Goal: Information Seeking & Learning: Learn about a topic

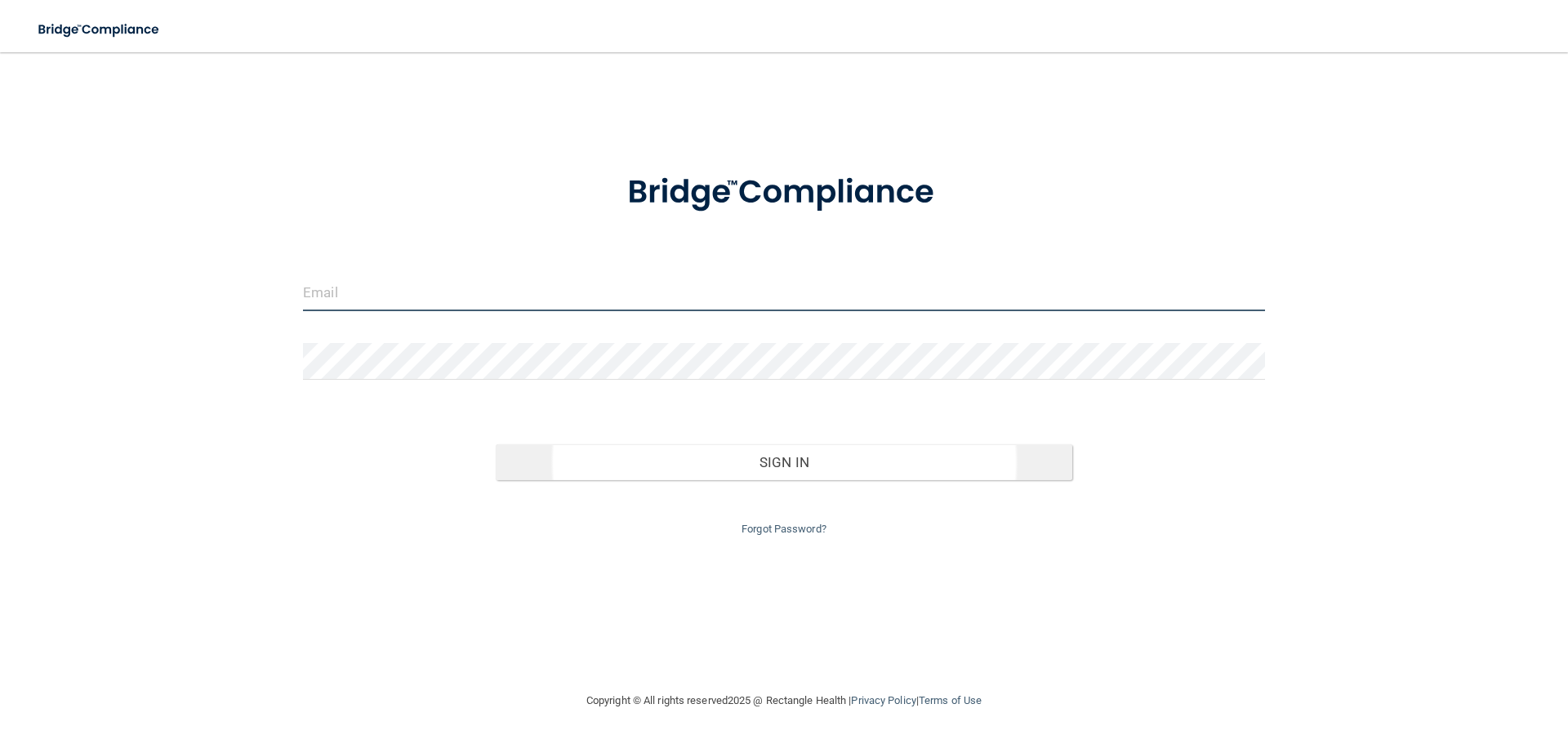
type input "[EMAIL_ADDRESS][DOMAIN_NAME]"
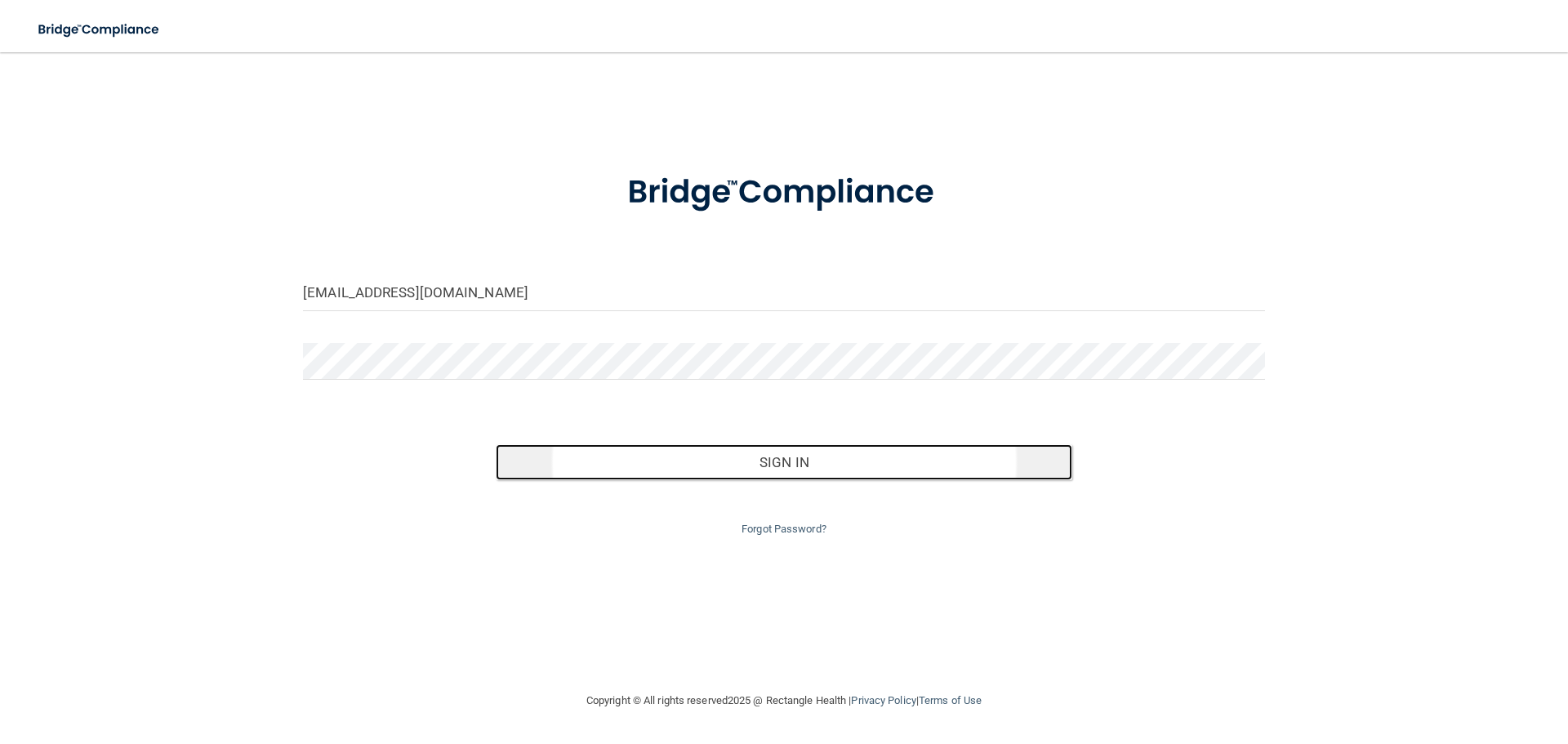
click at [592, 457] on button "Sign In" at bounding box center [784, 463] width 577 height 36
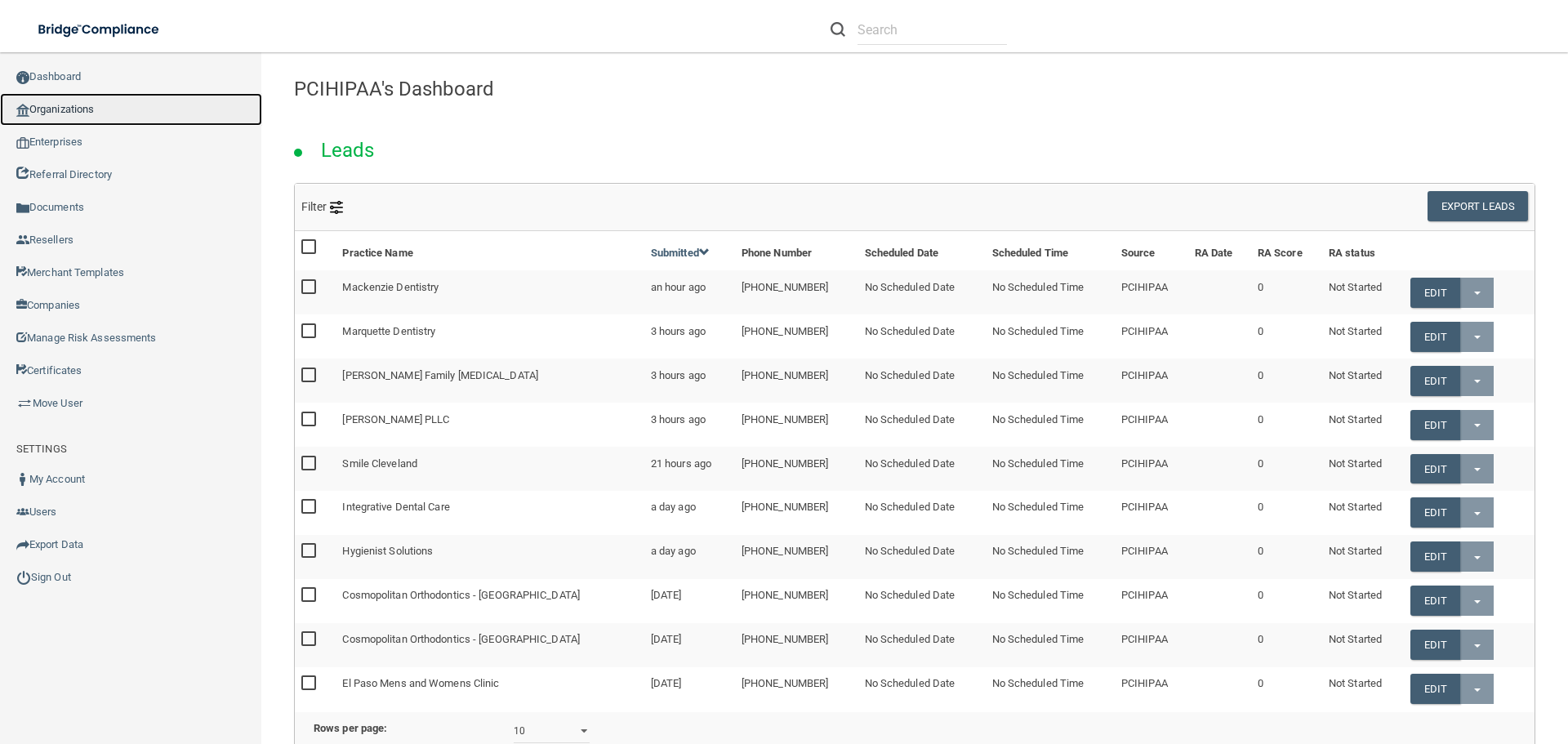
click at [99, 114] on link "Organizations" at bounding box center [131, 109] width 262 height 33
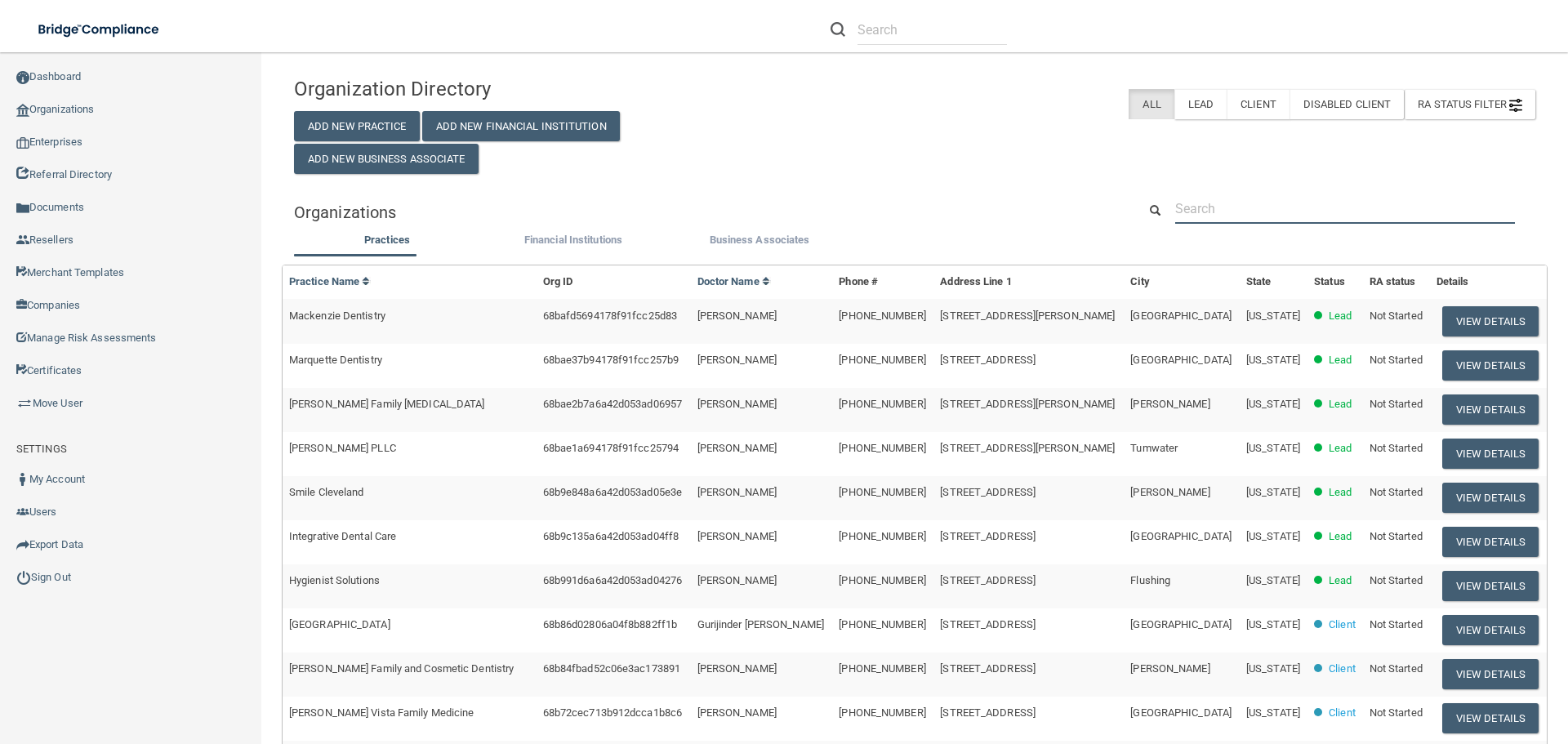
paste input "[PERSON_NAME] Dental PC"
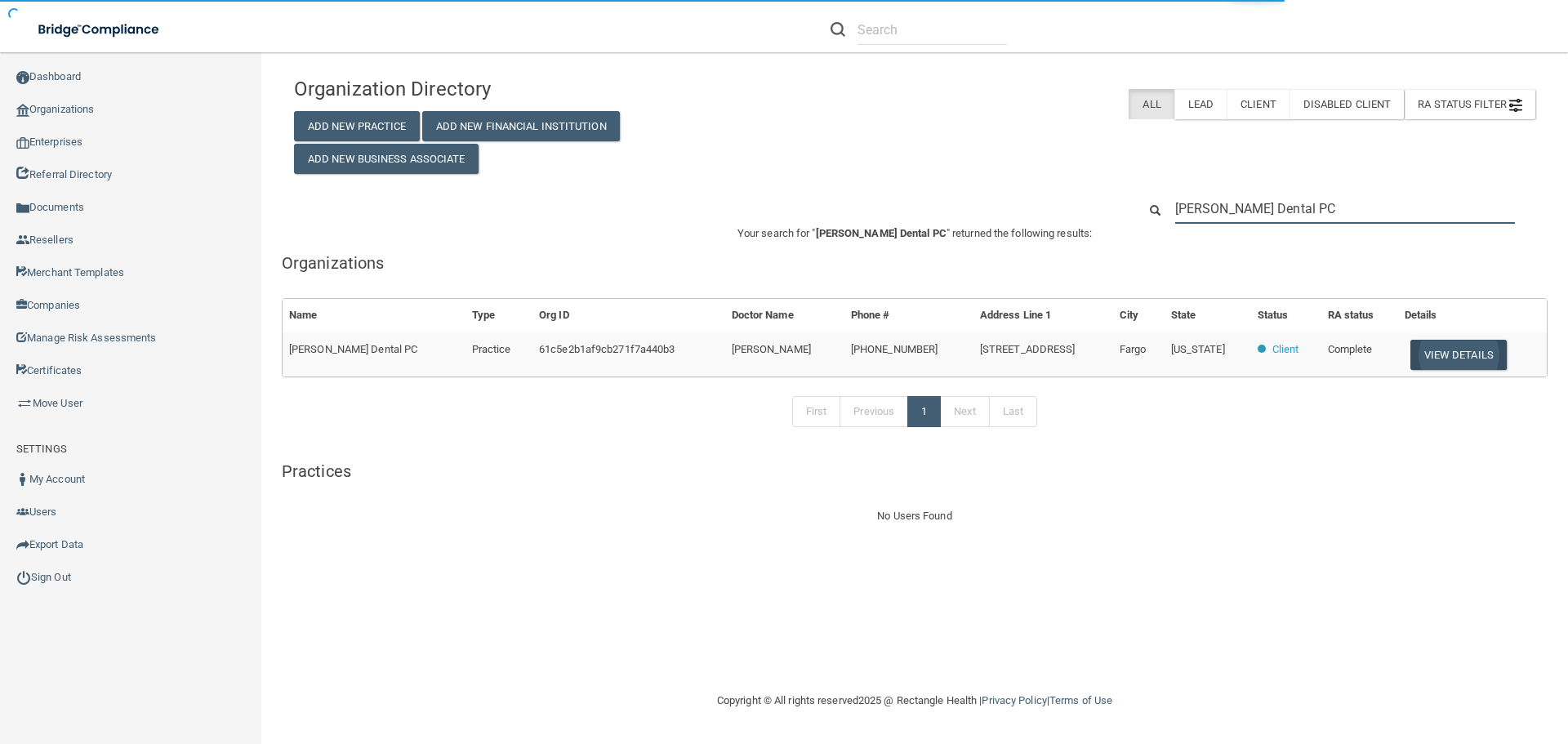
type input "[PERSON_NAME] Dental PC"
click at [1467, 358] on button "View Details" at bounding box center [1458, 355] width 97 height 30
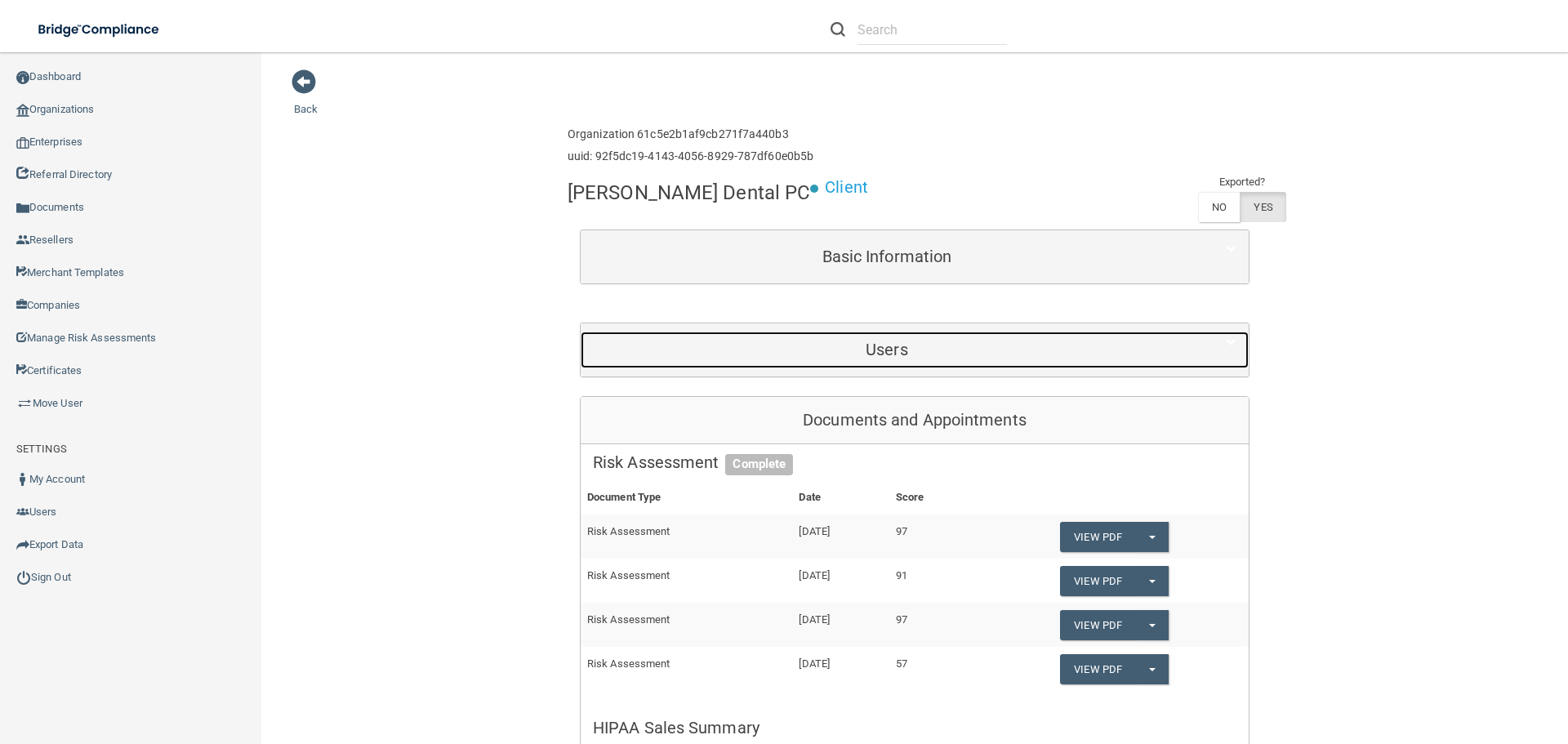
click at [838, 340] on h5 "Users" at bounding box center [886, 349] width 588 height 18
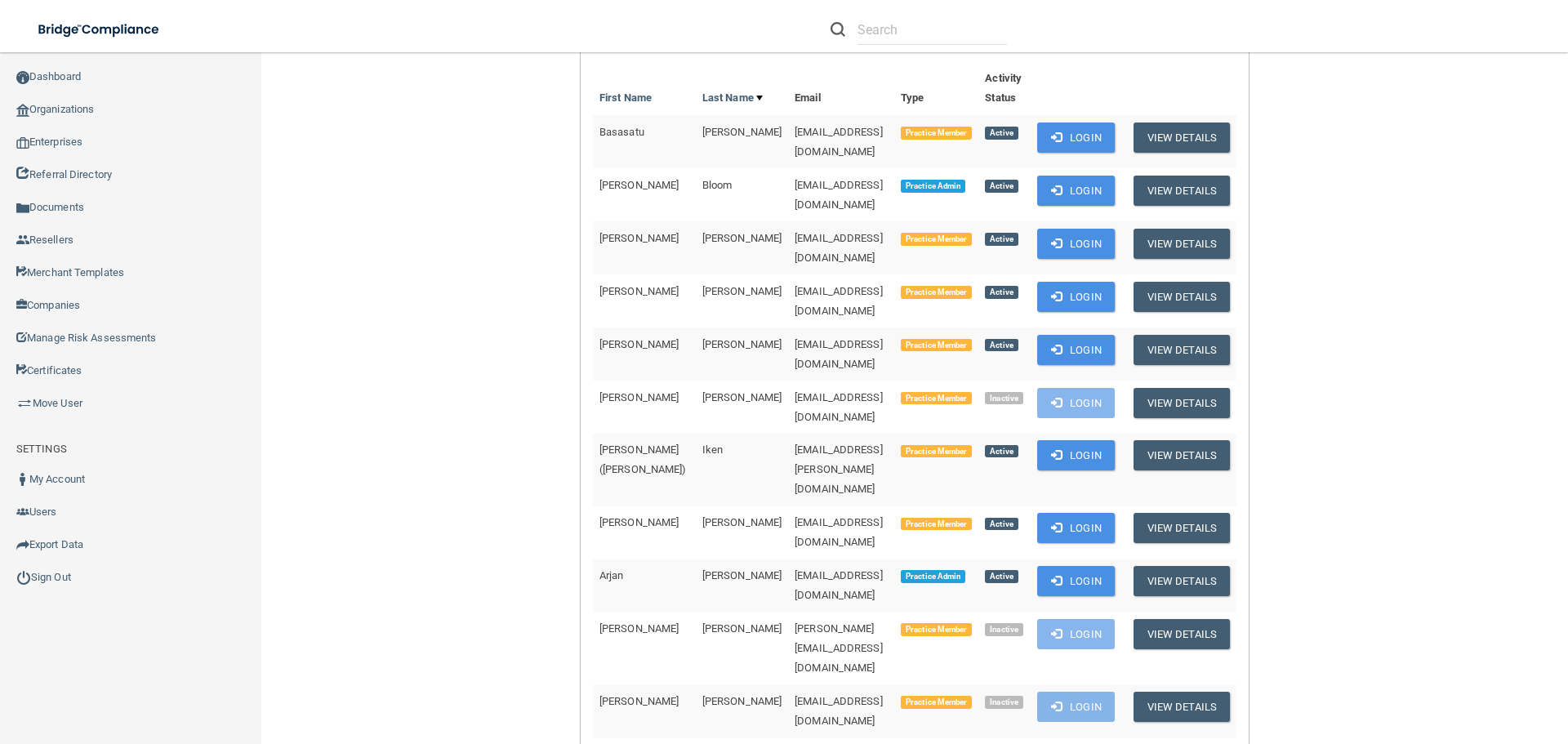
scroll to position [408, 0]
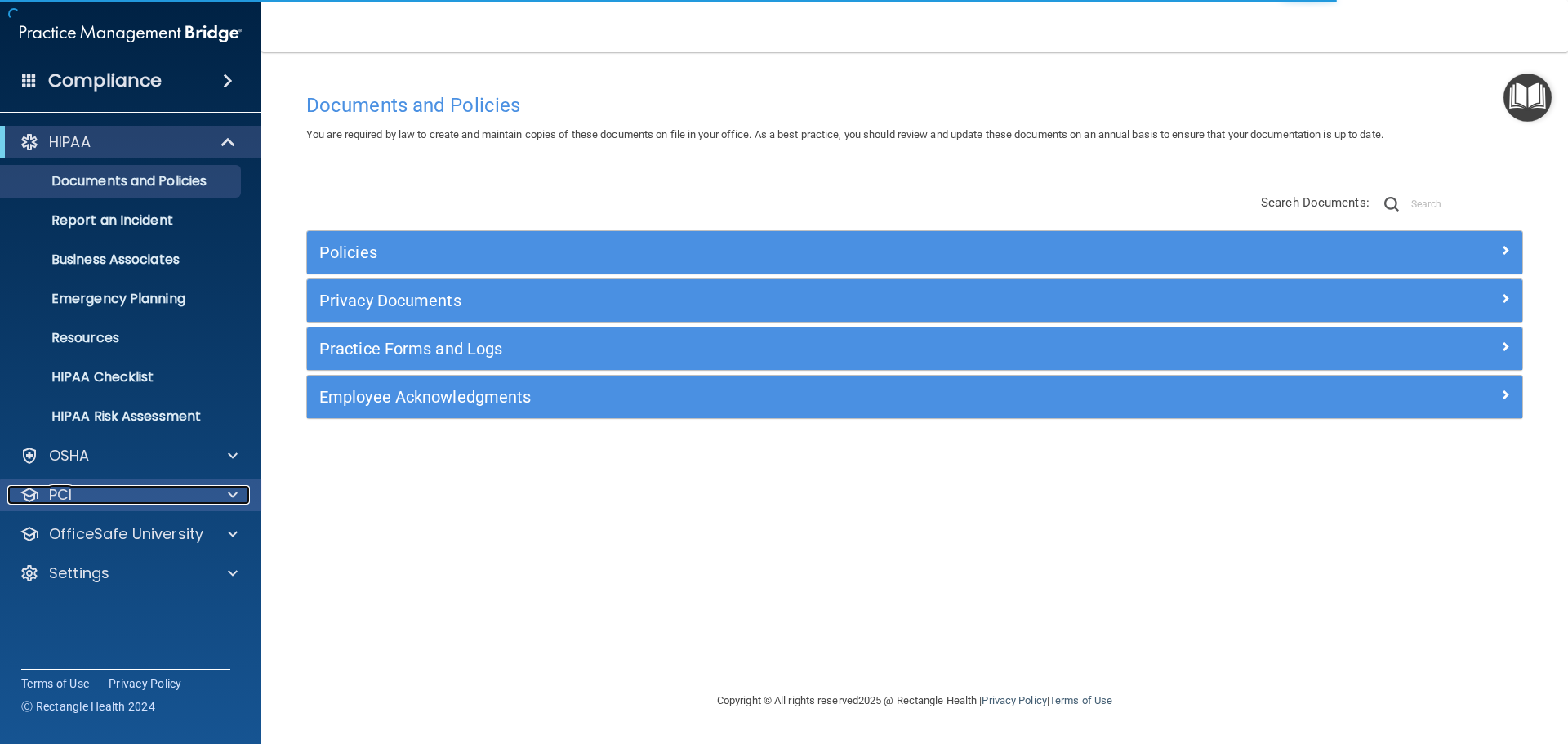
click at [240, 498] on div at bounding box center [229, 495] width 40 height 20
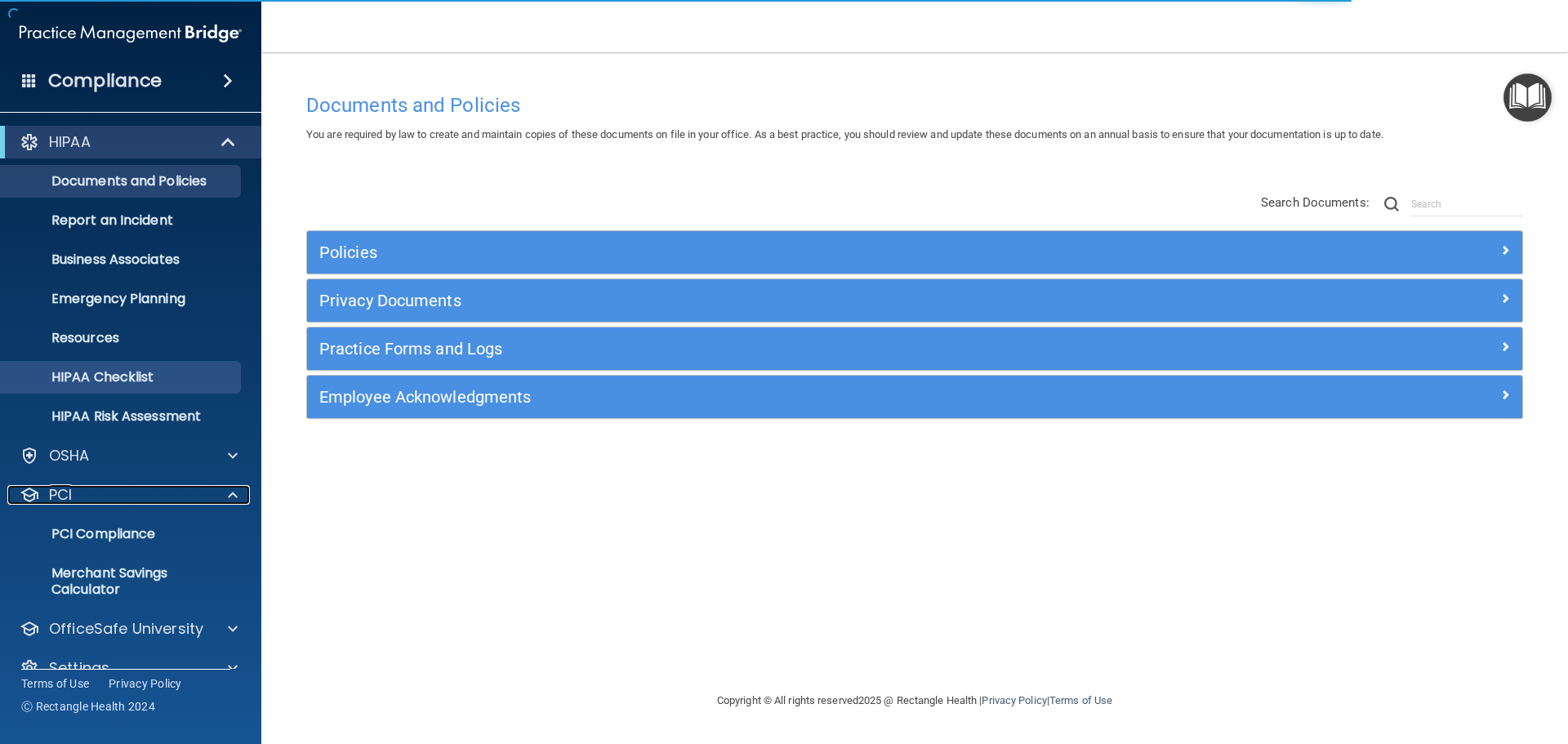
scroll to position [28, 0]
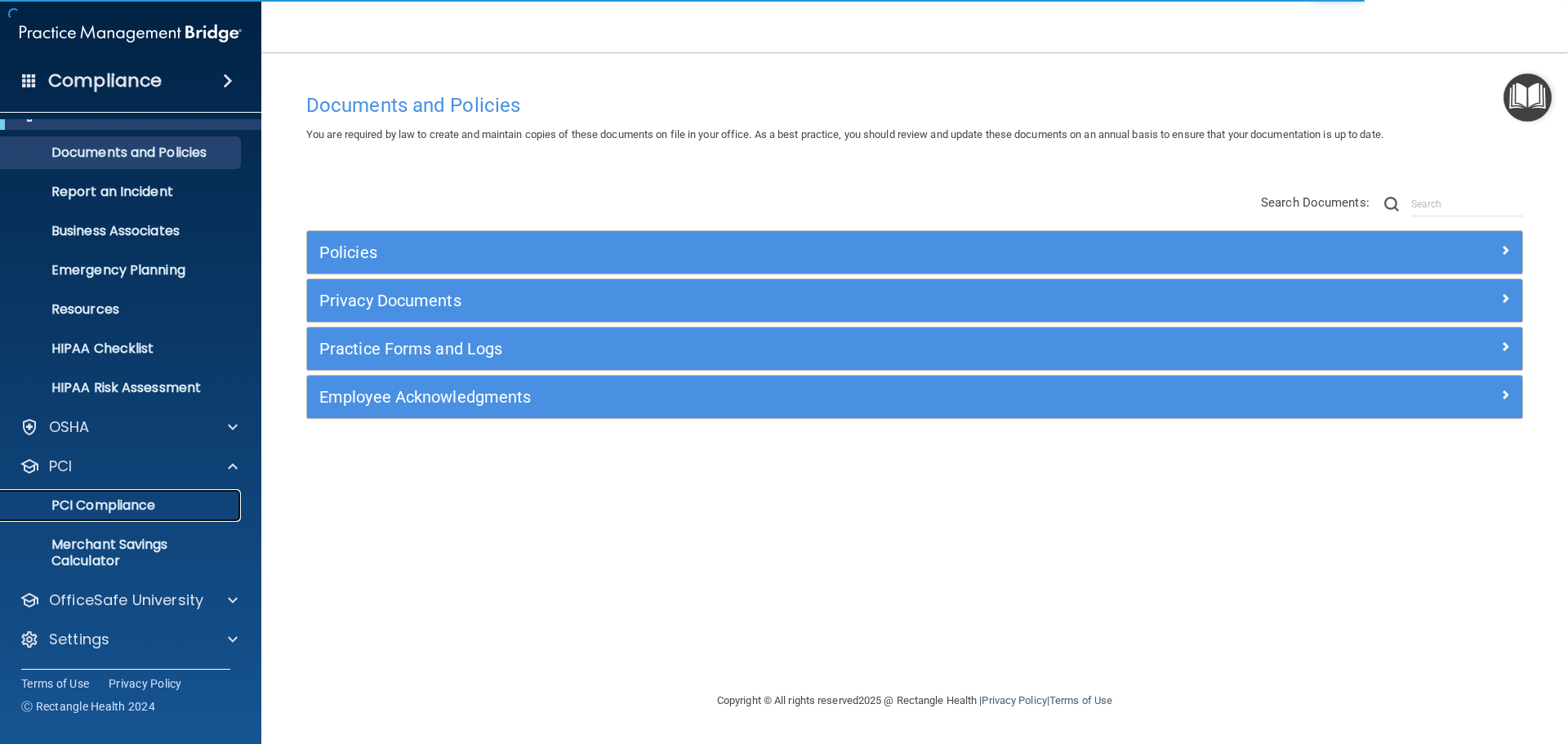
click at [159, 514] on link "PCI Compliance" at bounding box center [113, 505] width 258 height 33
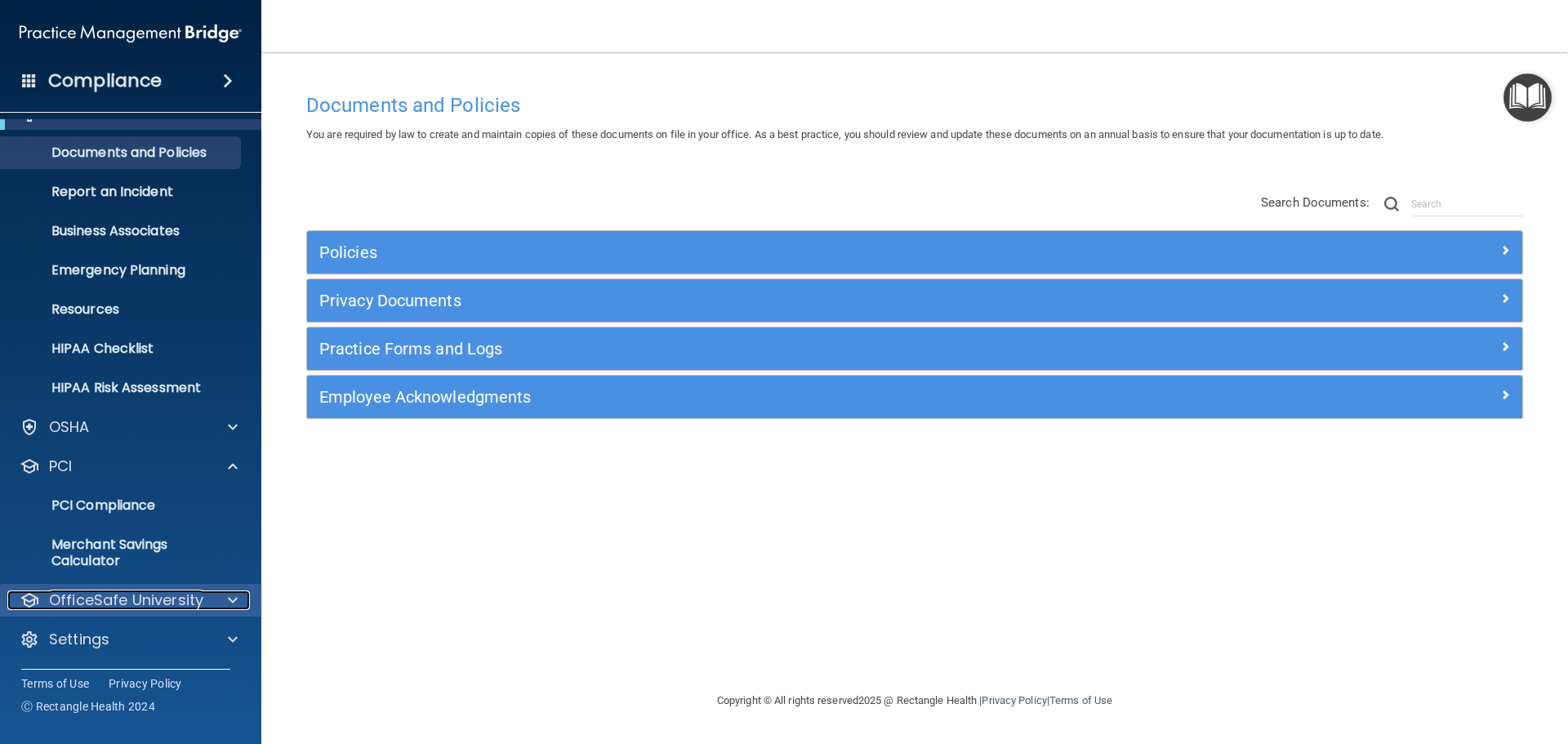
click at [228, 609] on span at bounding box center [232, 600] width 9 height 20
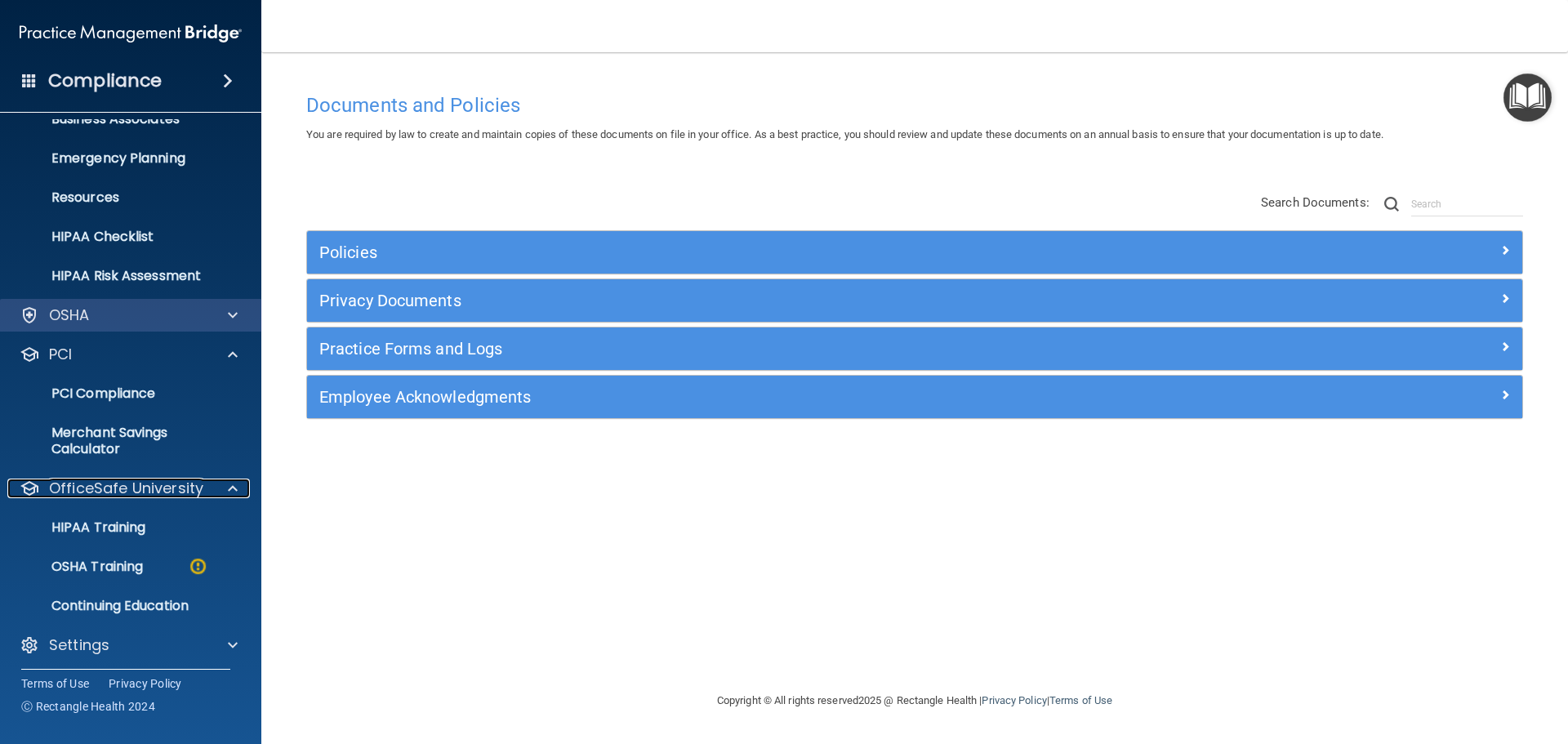
scroll to position [147, 0]
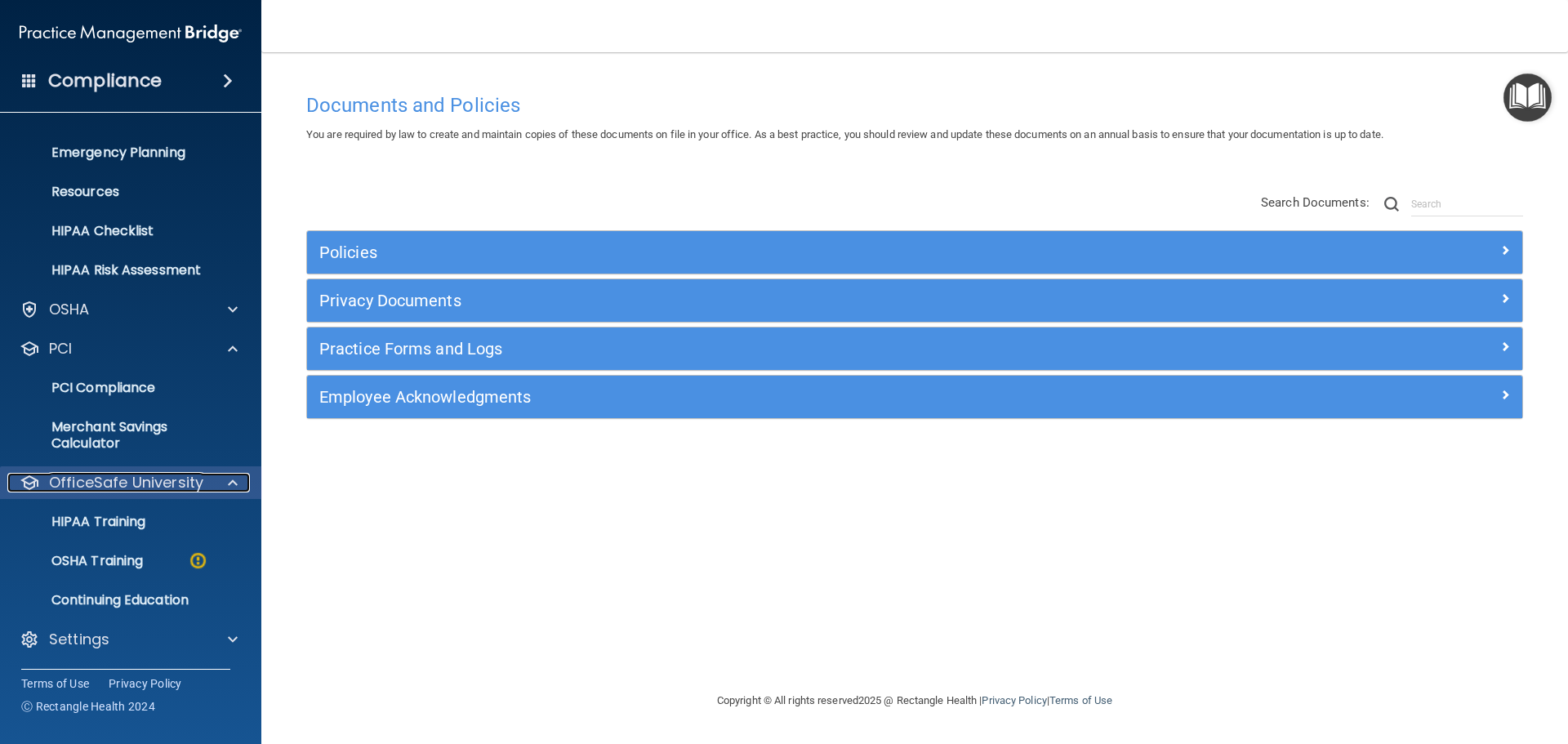
click at [227, 488] on div at bounding box center [229, 483] width 40 height 20
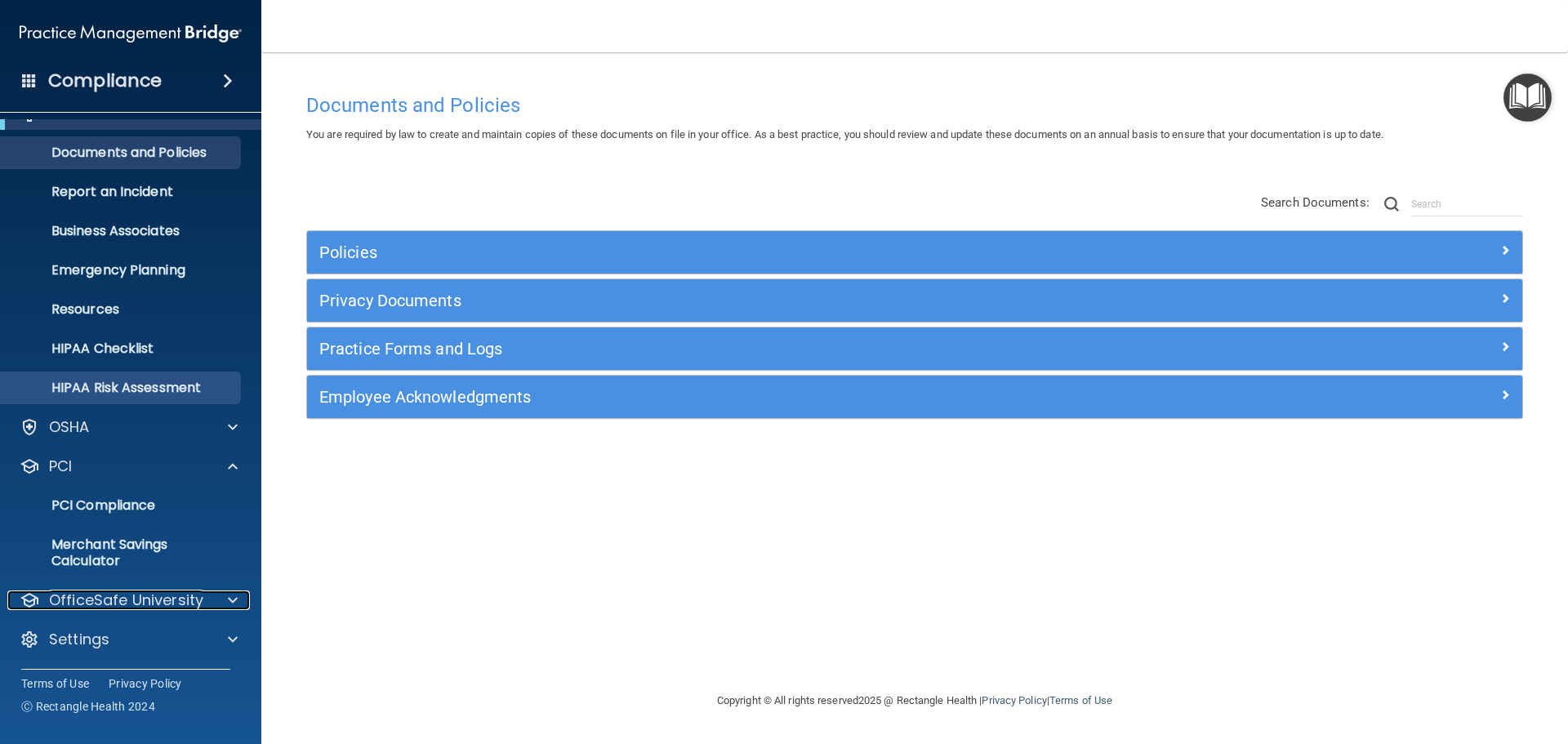
scroll to position [28, 0]
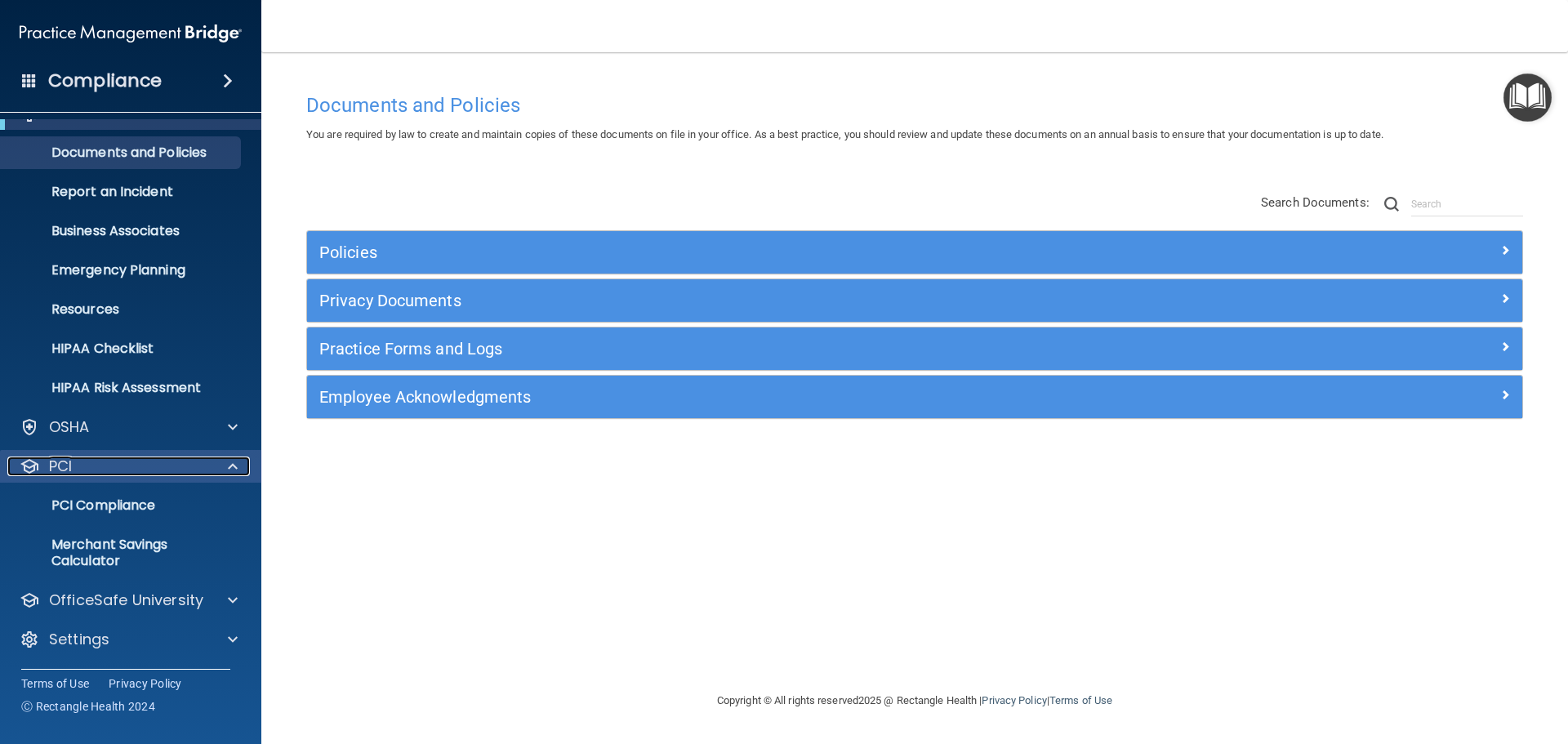
click at [228, 461] on span at bounding box center [232, 467] width 9 height 20
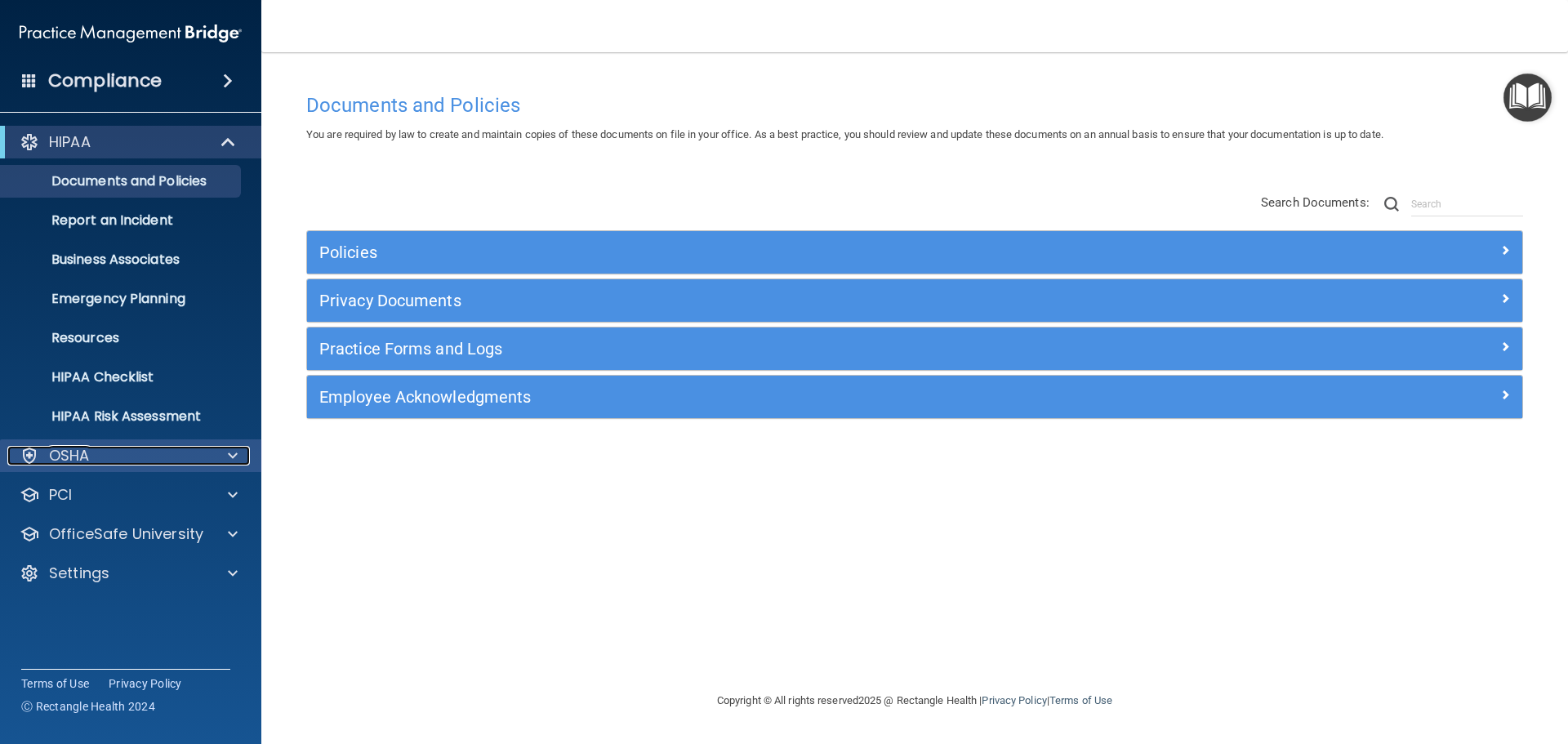
click at [231, 448] on span at bounding box center [232, 455] width 9 height 20
click at [229, 452] on span at bounding box center [232, 455] width 9 height 20
click at [228, 135] on span at bounding box center [229, 142] width 14 height 20
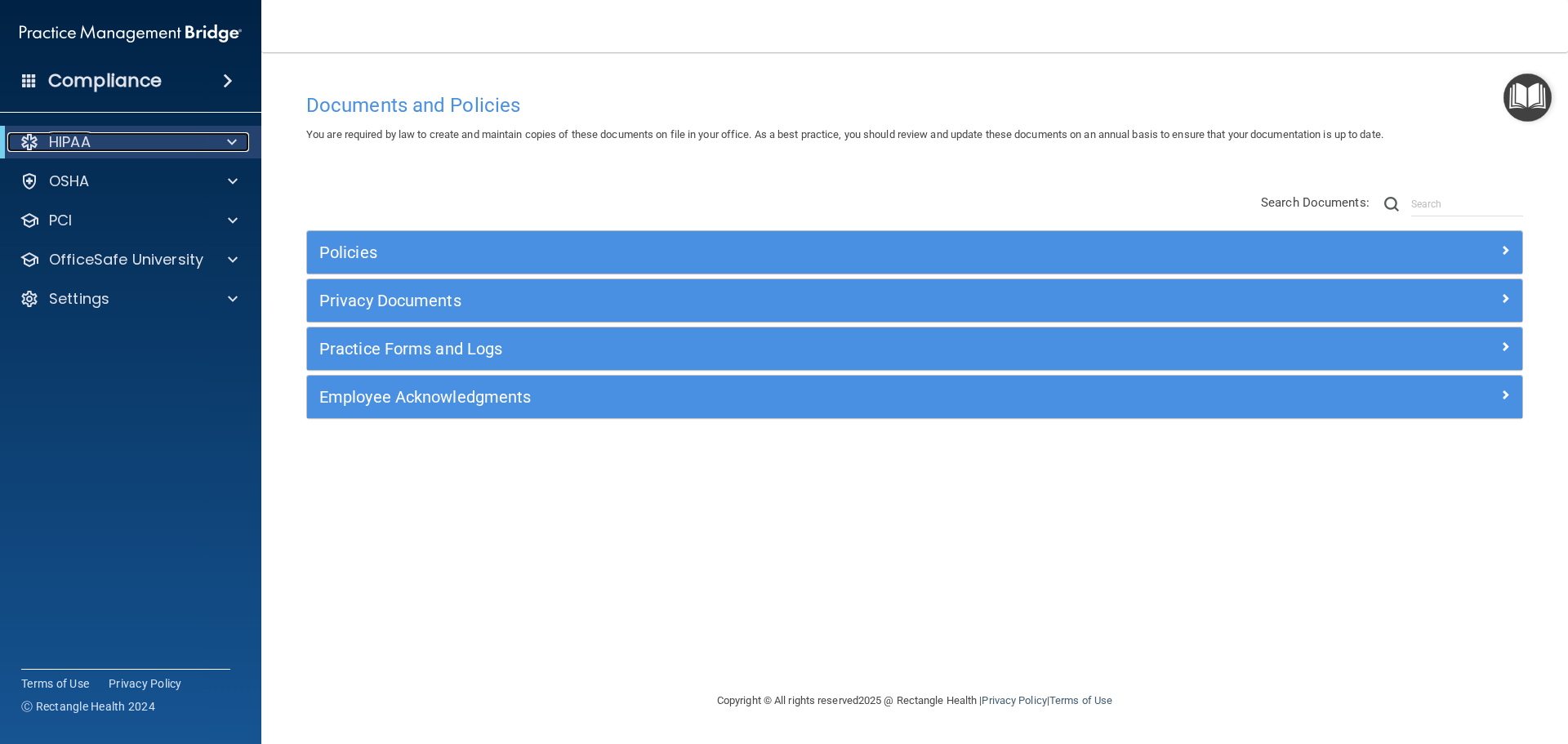
click at [236, 142] on span at bounding box center [232, 142] width 9 height 20
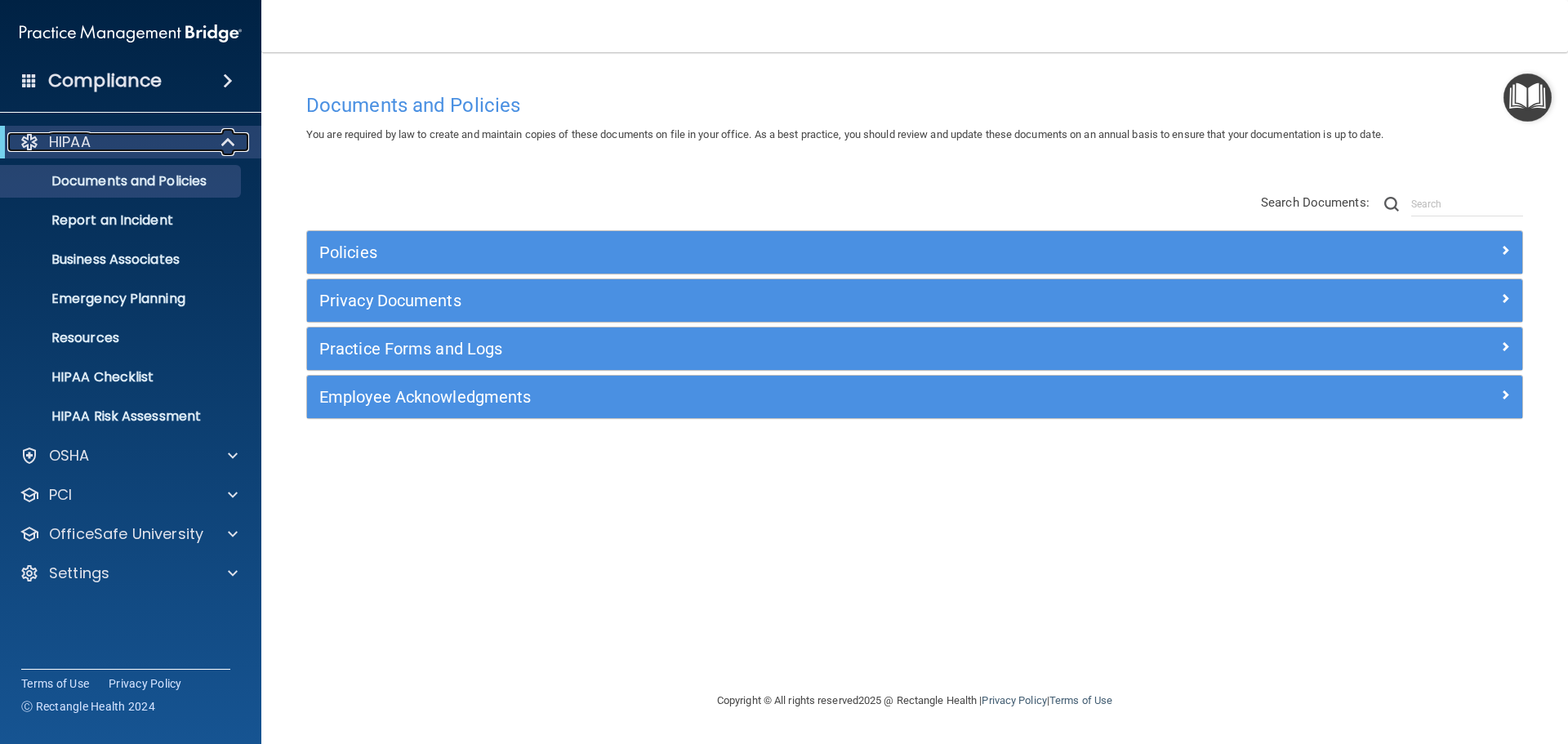
click at [236, 142] on span at bounding box center [229, 142] width 14 height 20
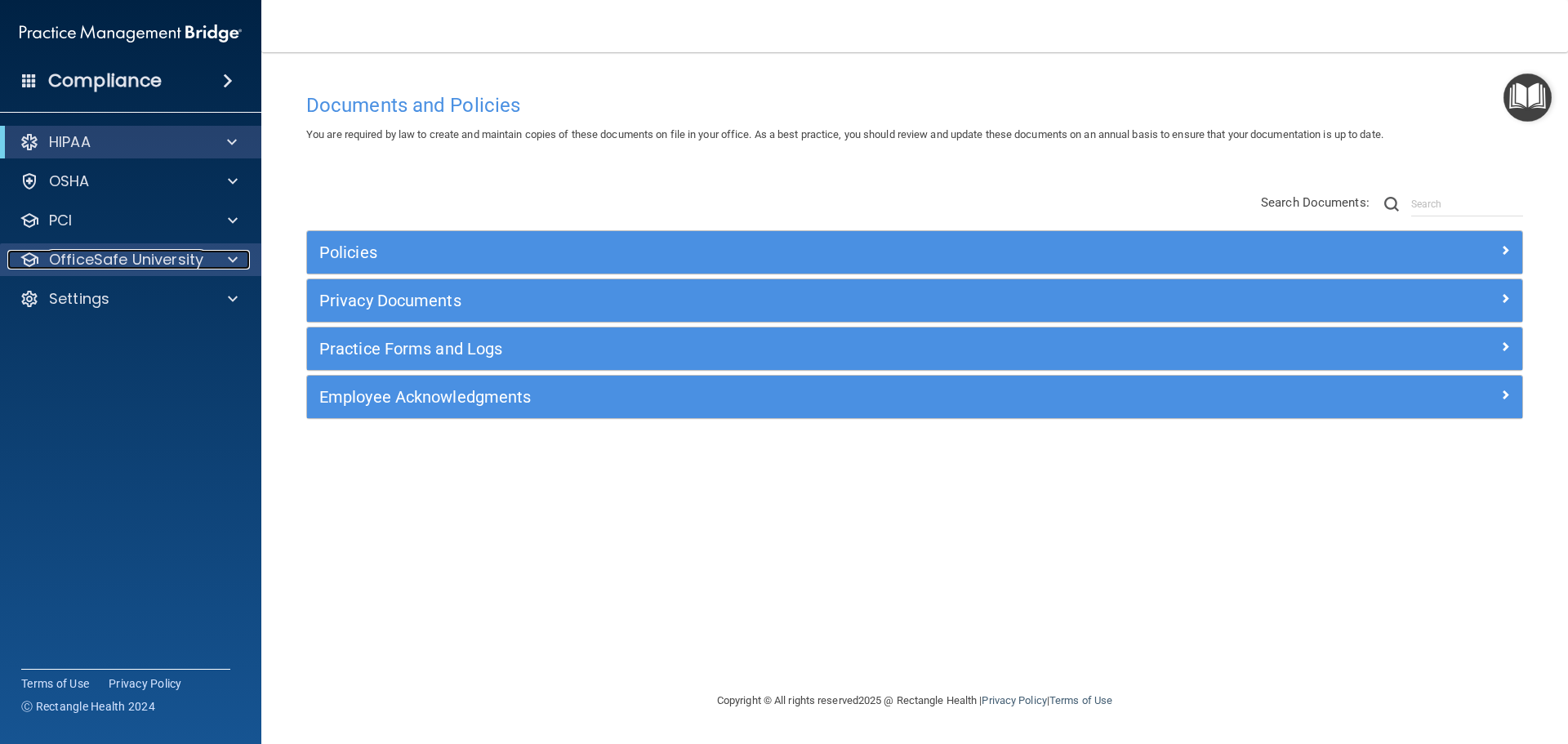
click at [226, 261] on div at bounding box center [229, 260] width 40 height 20
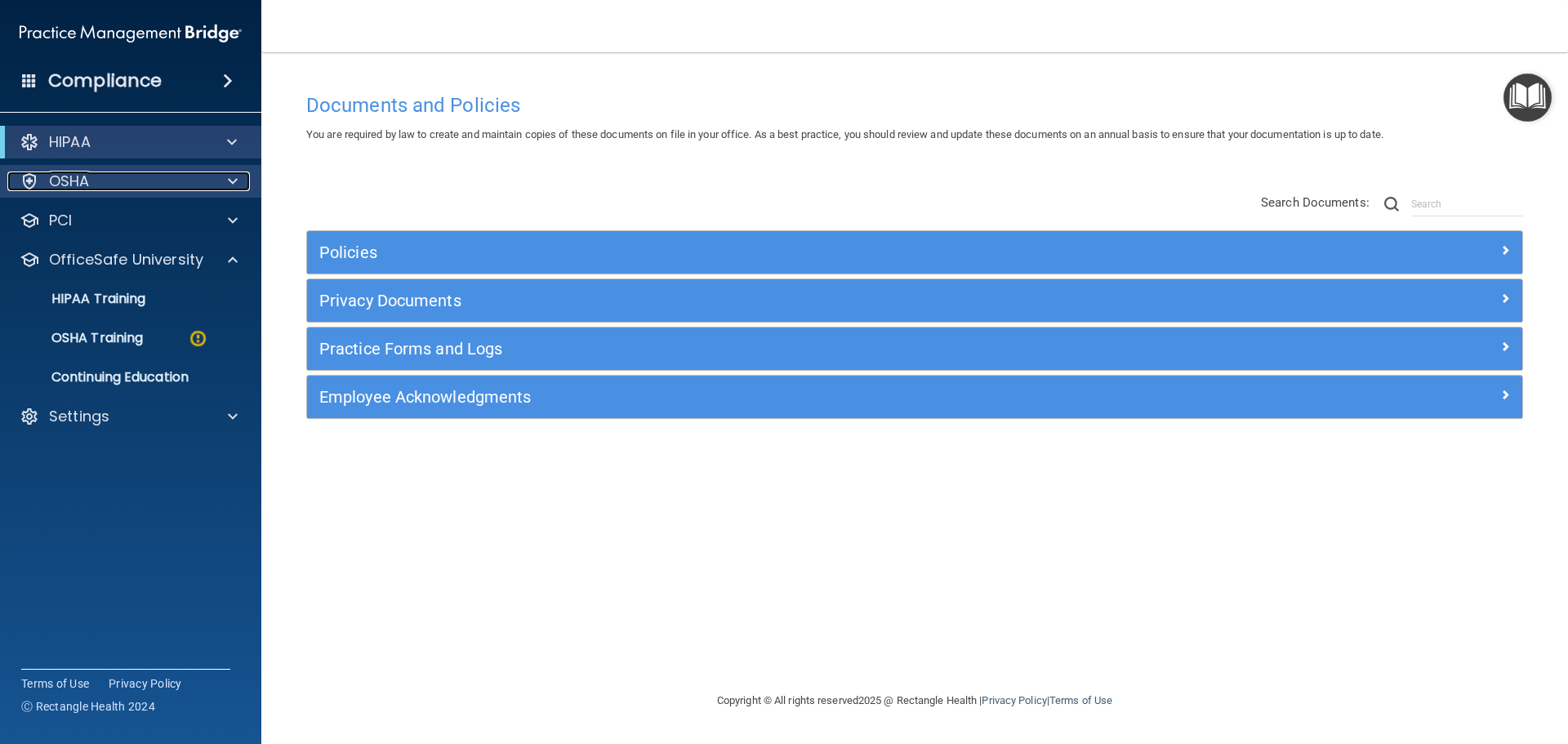
click at [221, 182] on div at bounding box center [229, 181] width 40 height 20
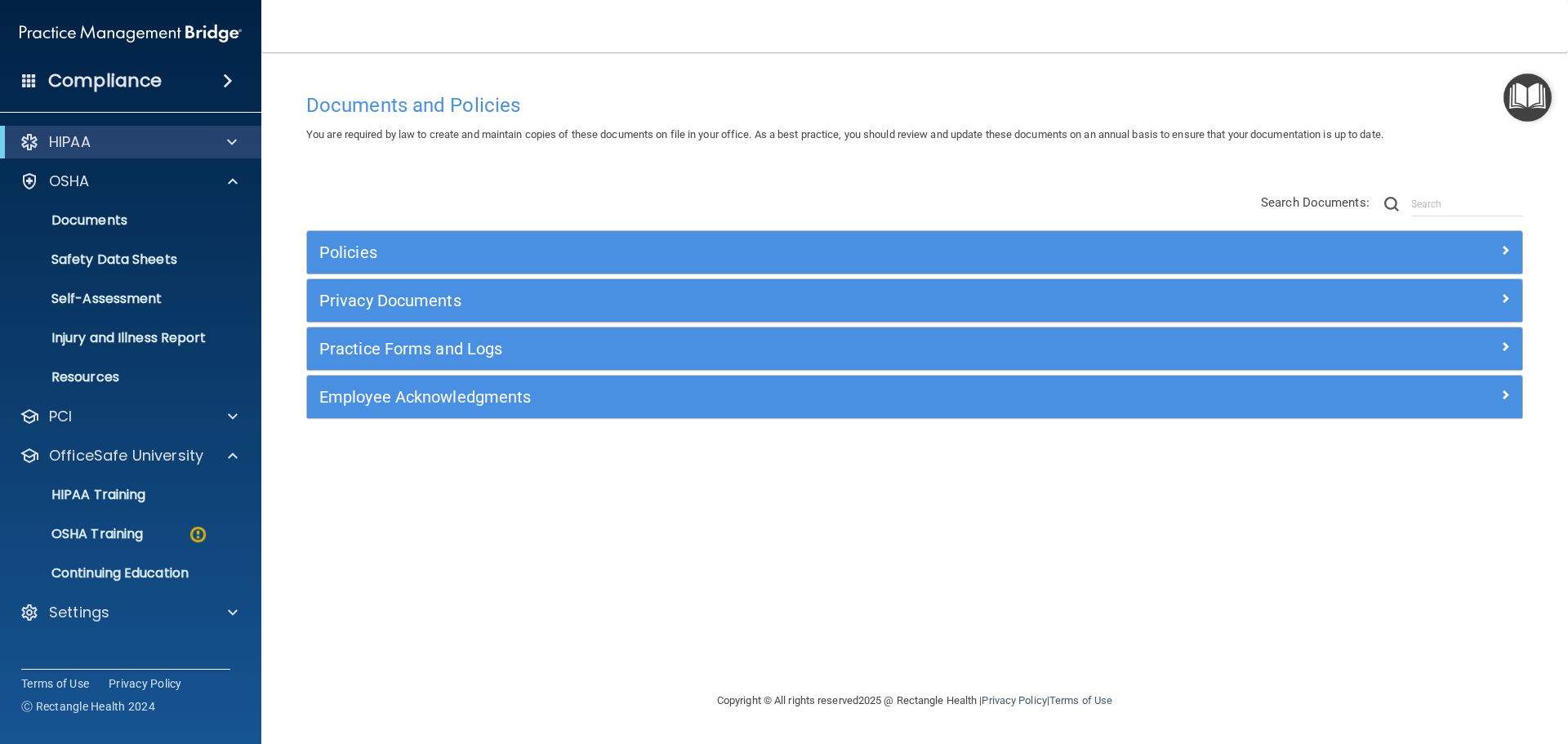
click at [221, 156] on div "HIPAA" at bounding box center [131, 142] width 261 height 33
click at [231, 148] on span at bounding box center [232, 142] width 9 height 20
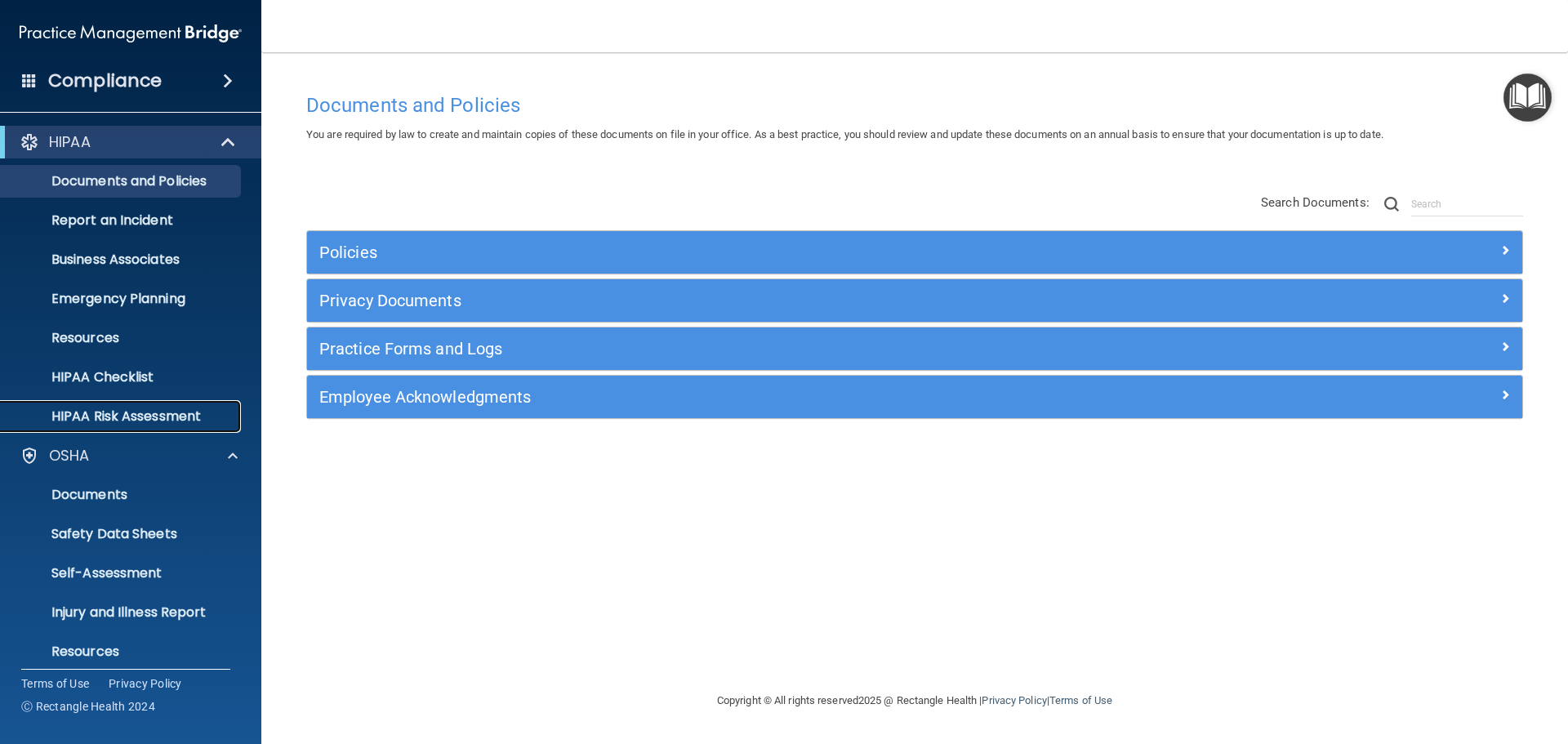
click at [150, 422] on p "HIPAA Risk Assessment" at bounding box center [121, 416] width 223 height 16
